Goal: Go to known website: Access a specific website the user already knows

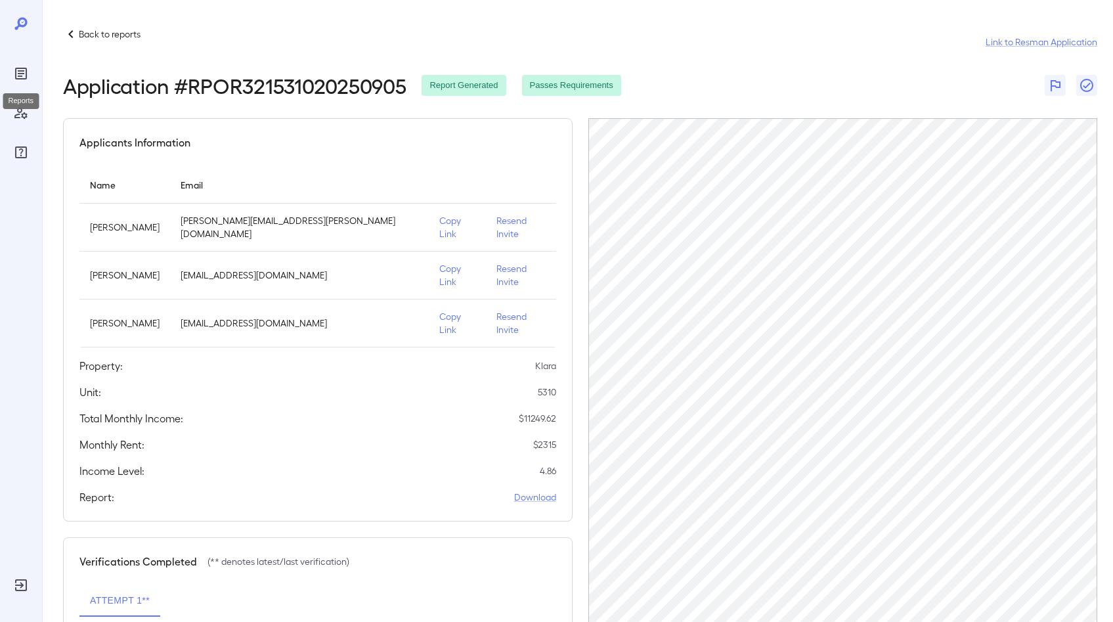
click at [25, 74] on icon "Reports" at bounding box center [21, 74] width 16 height 16
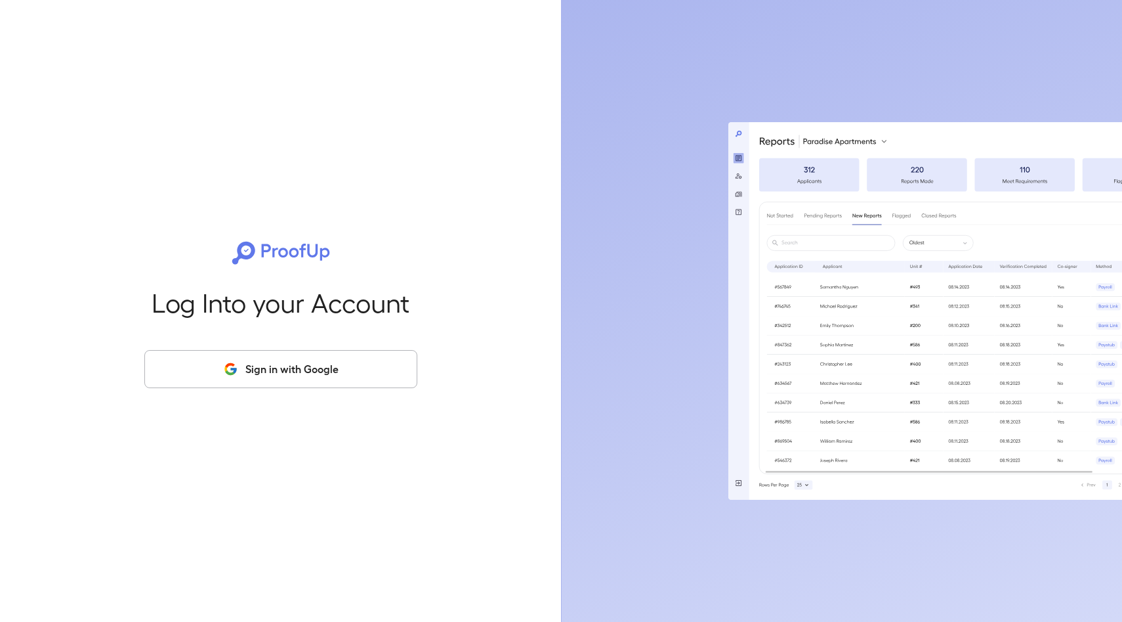
click at [266, 377] on button "Sign in with Google" at bounding box center [280, 369] width 273 height 38
